Goal: Information Seeking & Learning: Learn about a topic

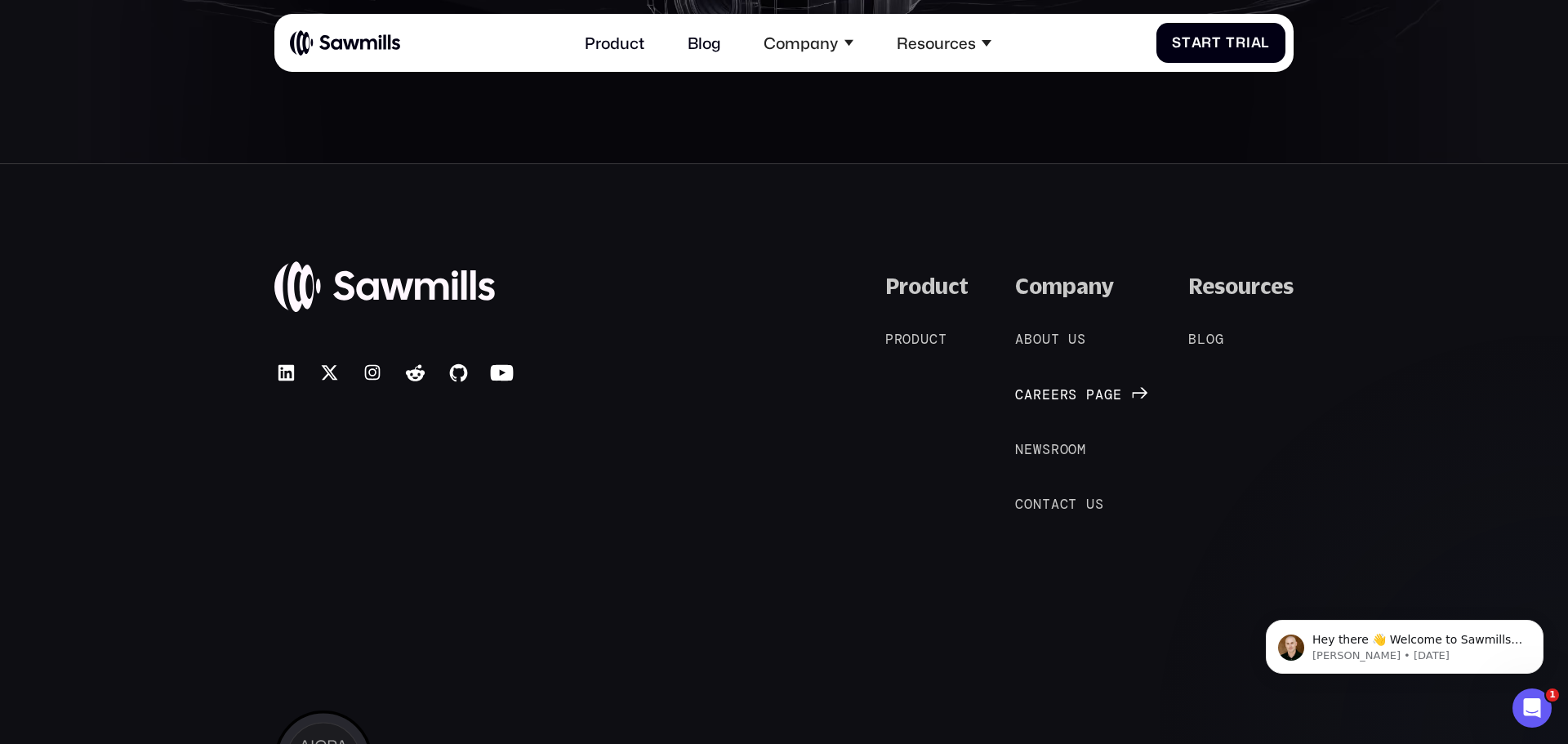
scroll to position [8792, 0]
click at [1037, 341] on span "o" at bounding box center [1038, 338] width 9 height 16
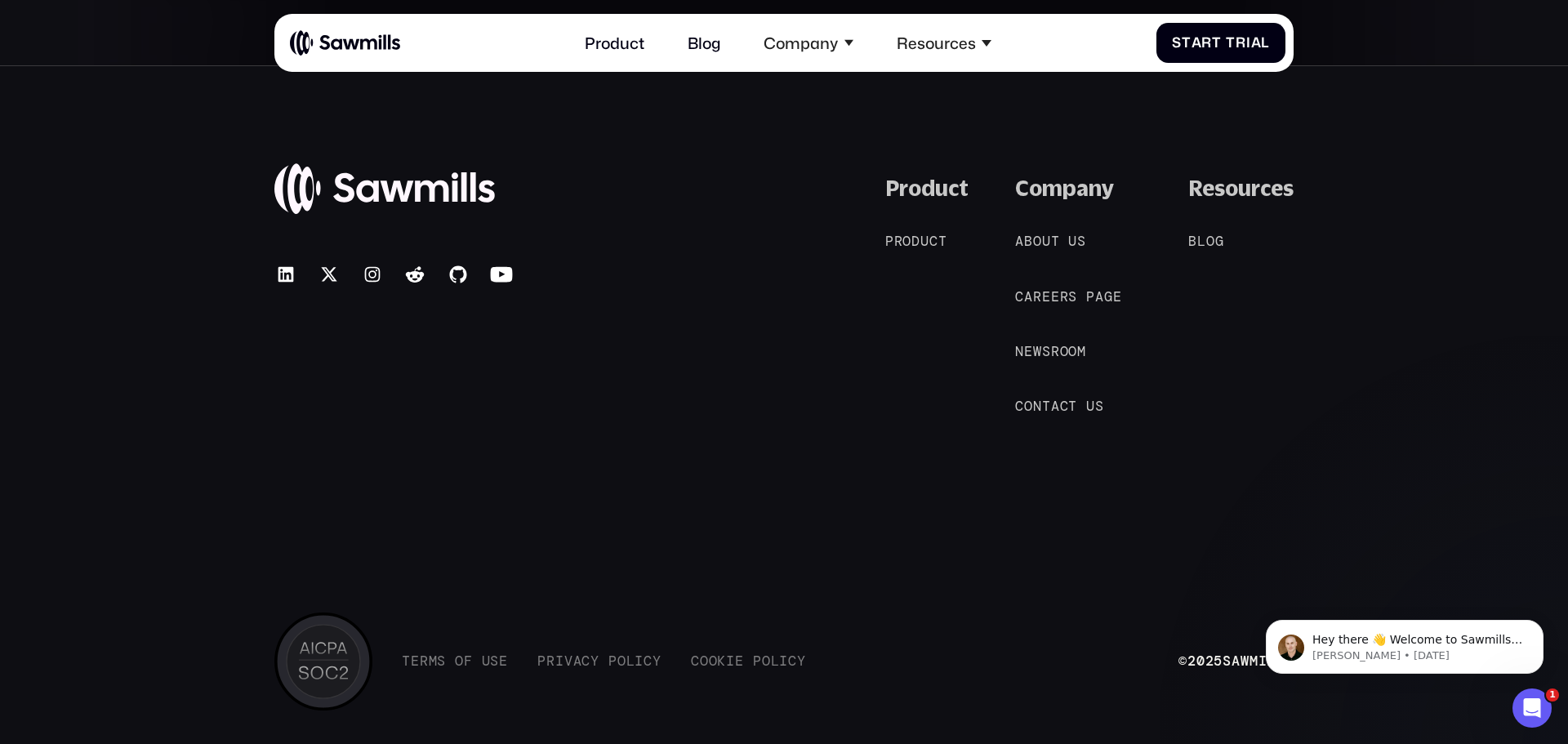
scroll to position [3751, 0]
click at [1209, 240] on span "o" at bounding box center [1210, 238] width 9 height 16
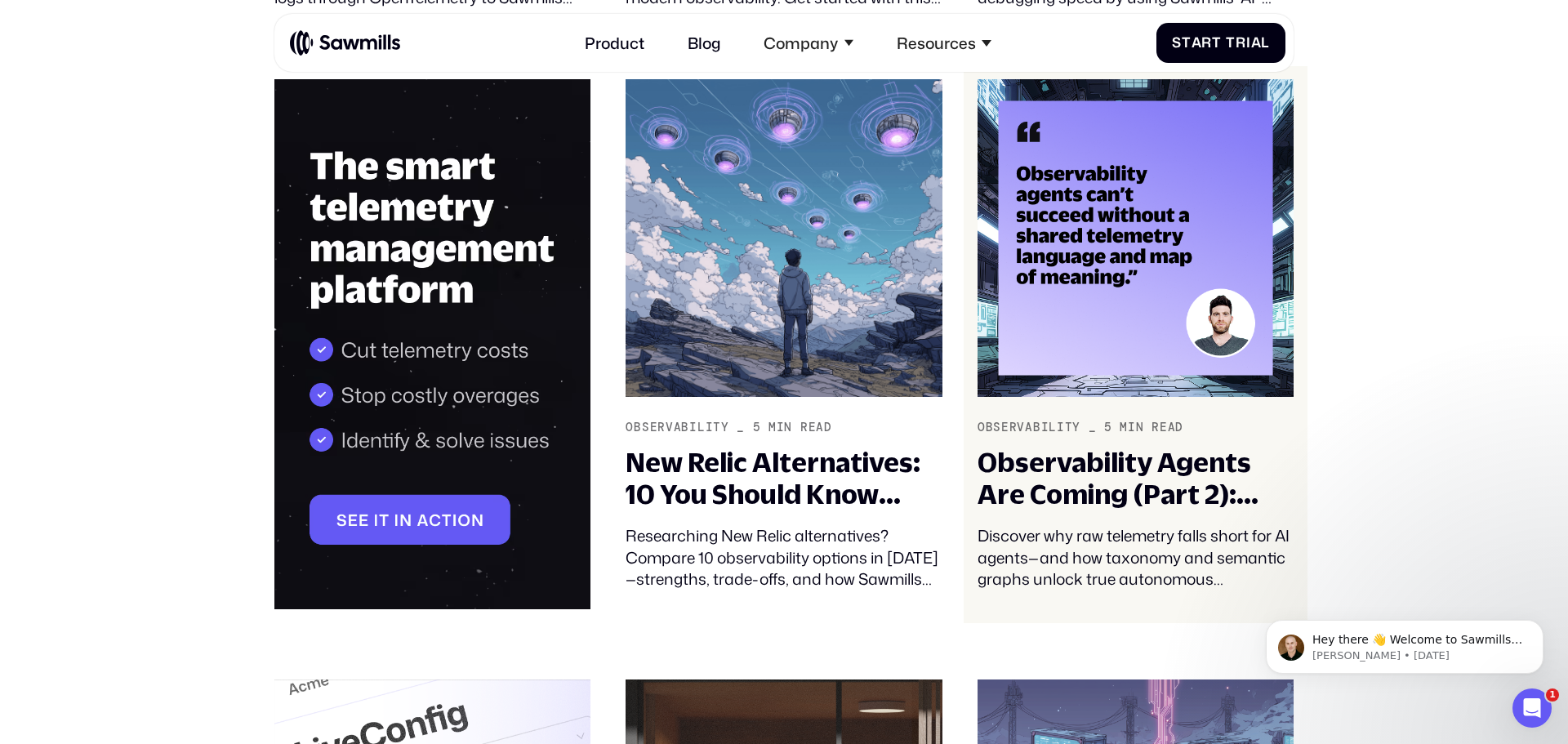
scroll to position [1382, 0]
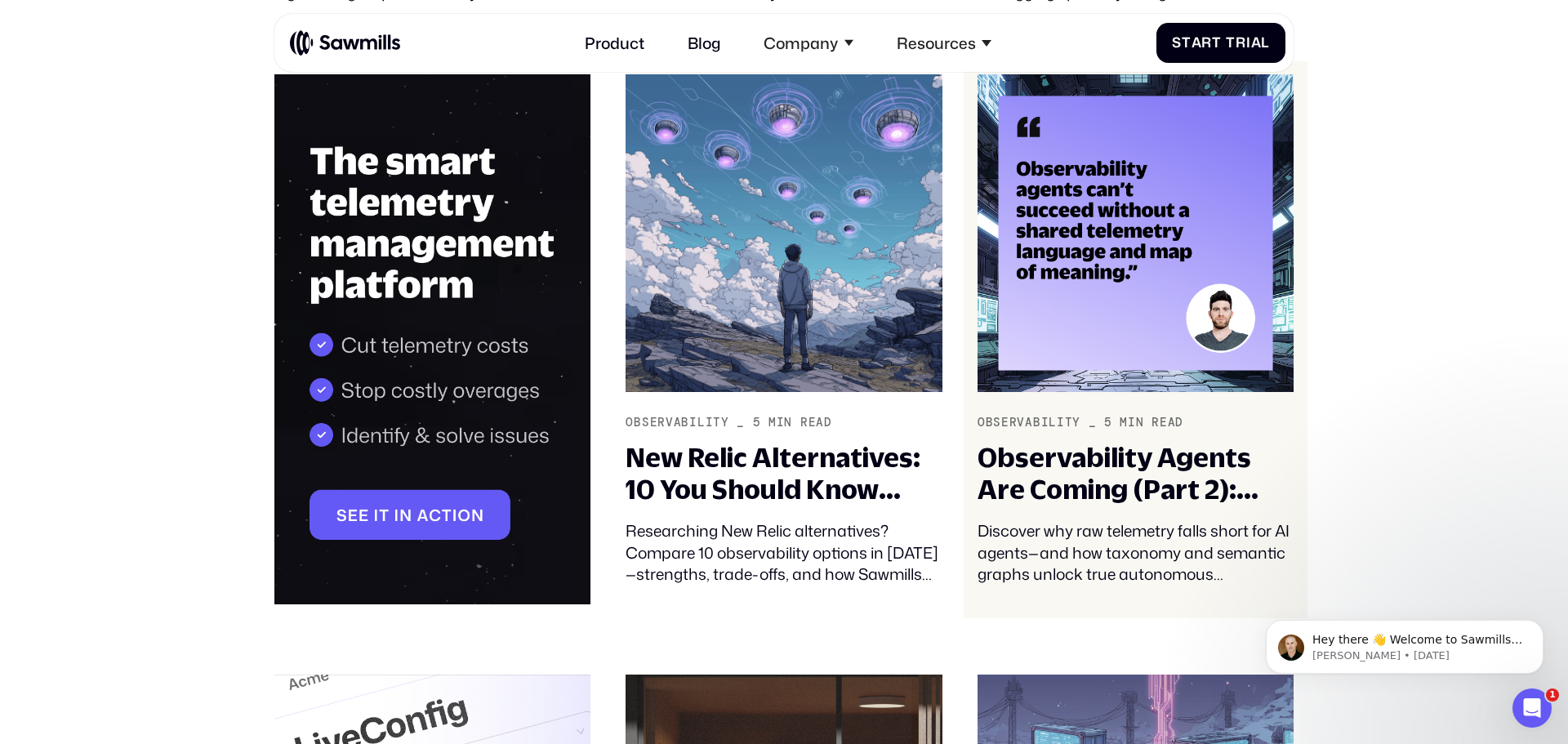
click at [1070, 547] on div "Discover why raw telemetry falls short for AI agents—and how taxonomy and seman…" at bounding box center [1135, 553] width 316 height 66
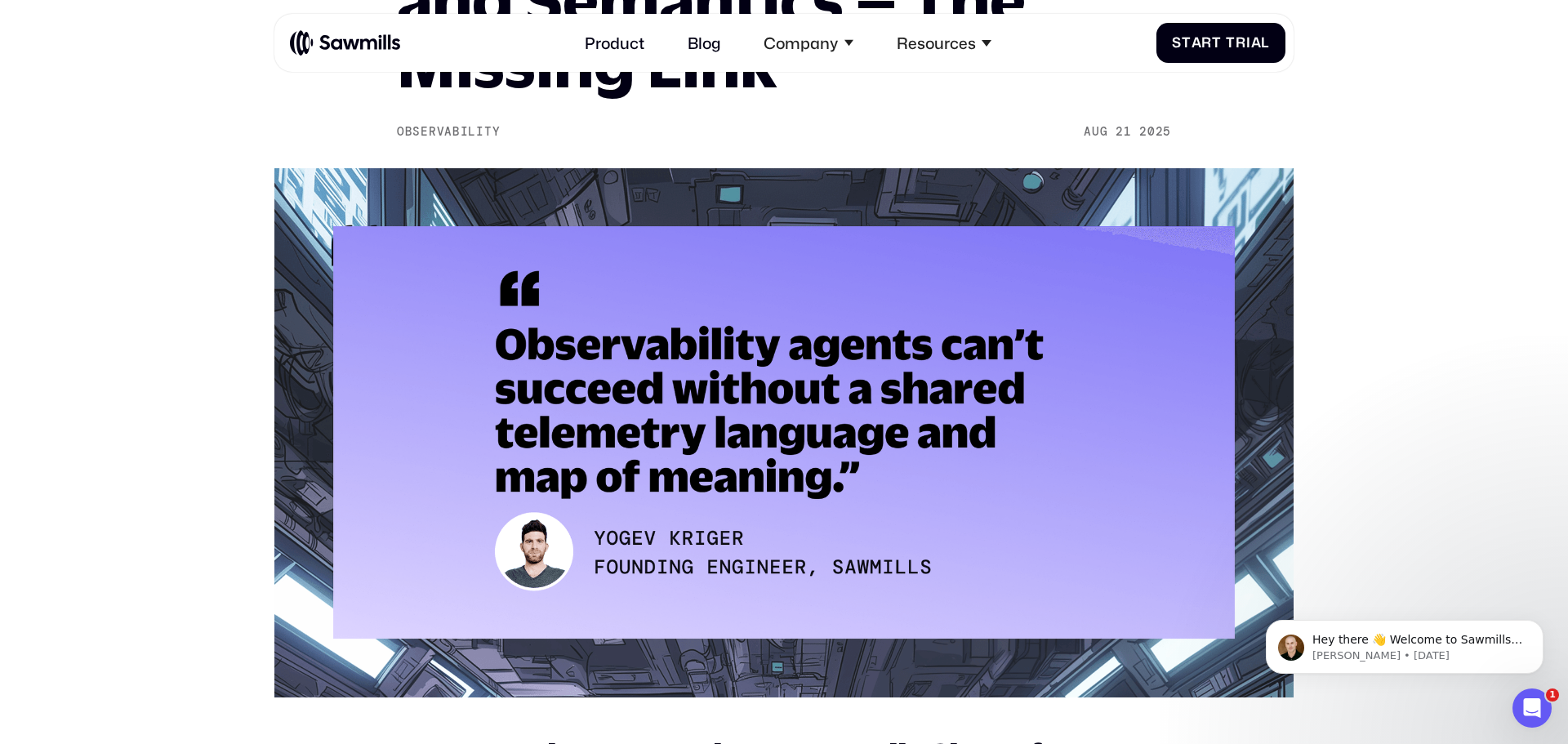
scroll to position [445, 0]
